Goal: Navigation & Orientation: Find specific page/section

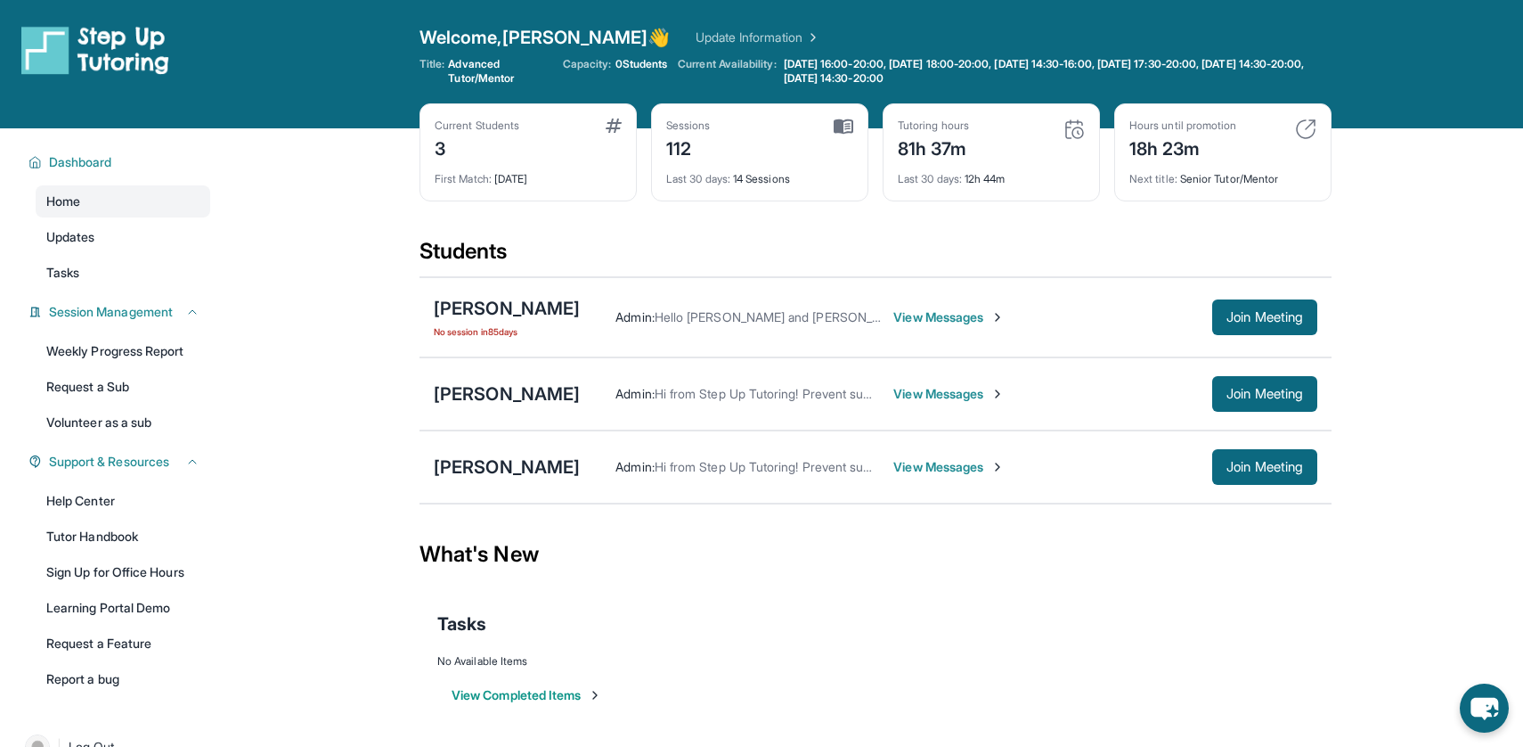
click at [775, 184] on div "Last 30 days : 14 Sessions" at bounding box center [759, 173] width 187 height 25
click at [835, 123] on img at bounding box center [844, 126] width 20 height 16
click at [792, 170] on div "Last 30 days : 14 Sessions" at bounding box center [759, 173] width 187 height 25
